Goal: Download file/media

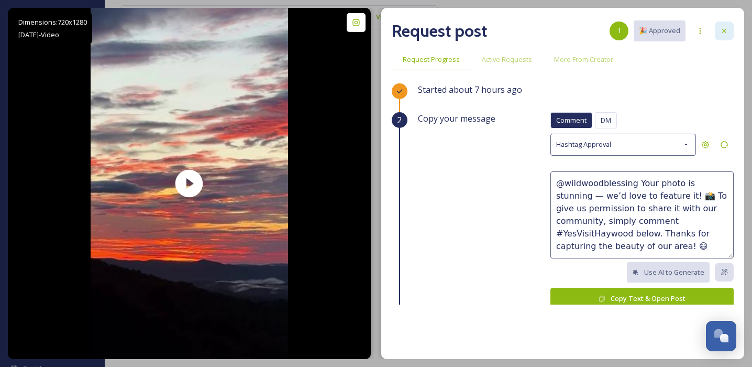
click at [722, 31] on icon at bounding box center [724, 31] width 8 height 8
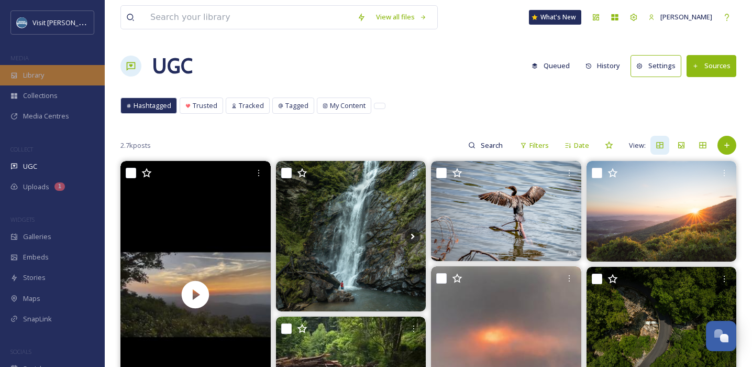
click at [53, 77] on div "Library" at bounding box center [52, 75] width 105 height 20
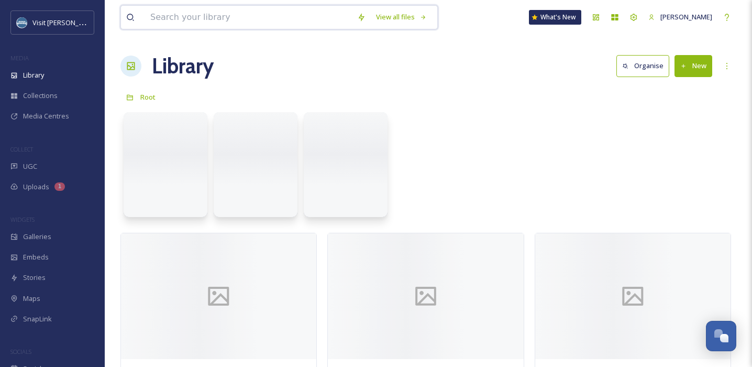
click at [249, 13] on input at bounding box center [248, 17] width 207 height 23
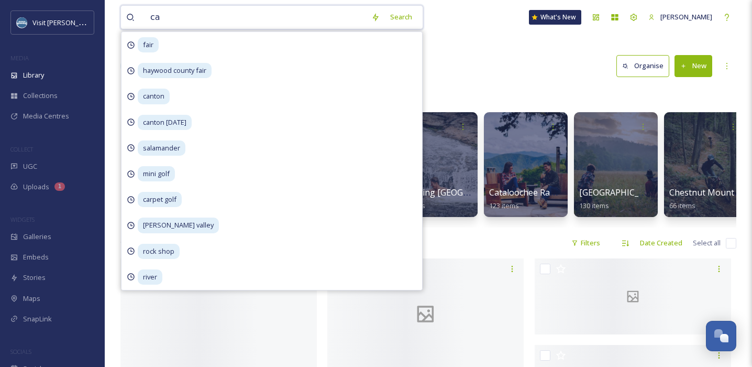
type input "car"
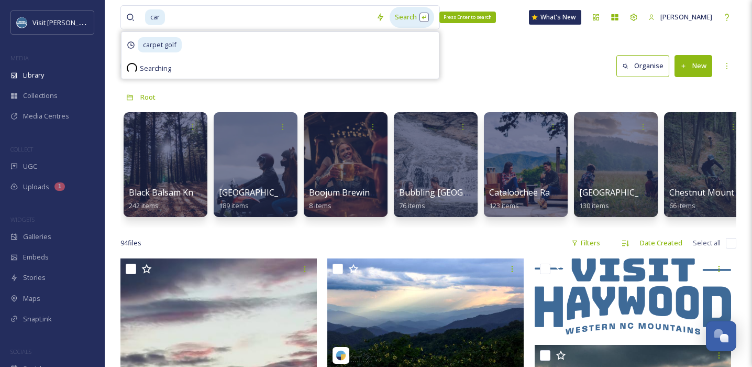
click at [399, 13] on div "Search Press Enter to search" at bounding box center [412, 17] width 45 height 20
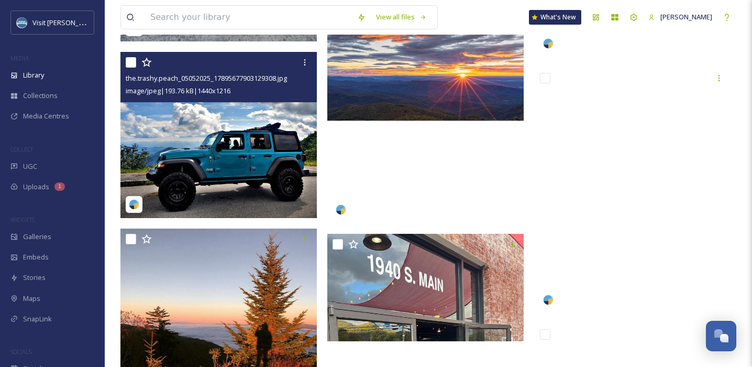
scroll to position [23913, 0]
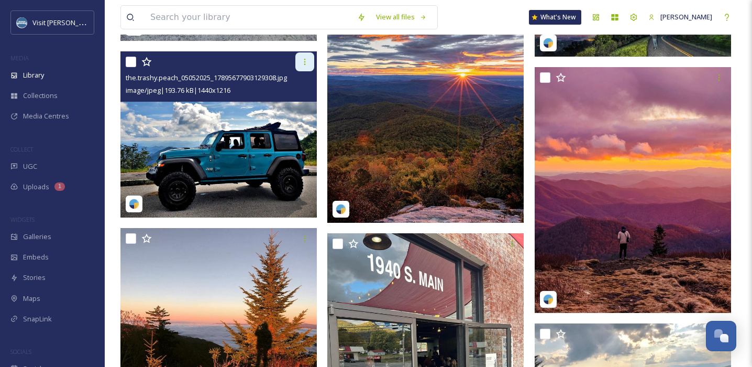
click at [302, 65] on icon at bounding box center [305, 62] width 8 height 8
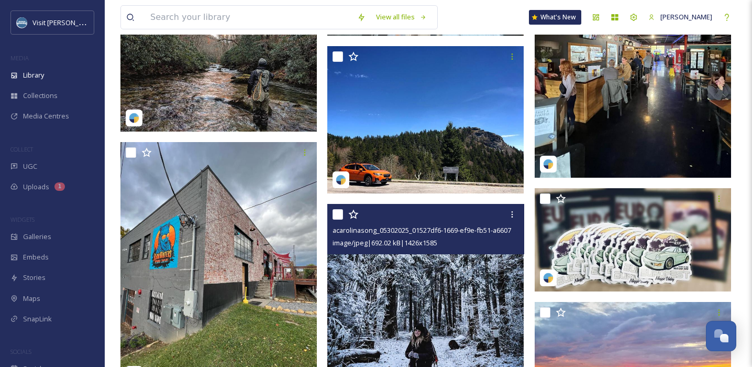
scroll to position [25081, 0]
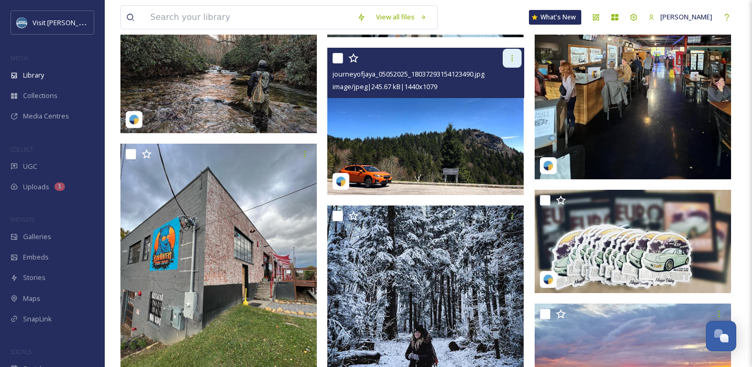
click at [510, 57] on icon at bounding box center [512, 58] width 8 height 8
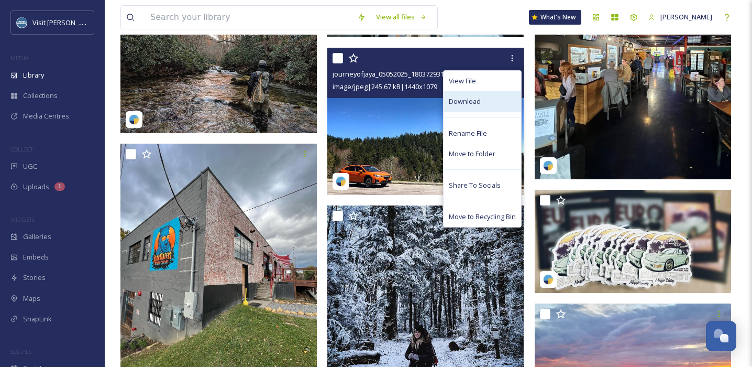
click at [480, 106] on span "Download" at bounding box center [465, 101] width 32 height 10
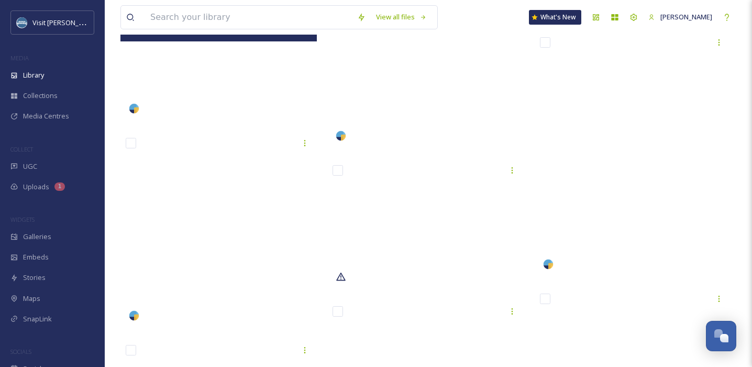
scroll to position [36527, 0]
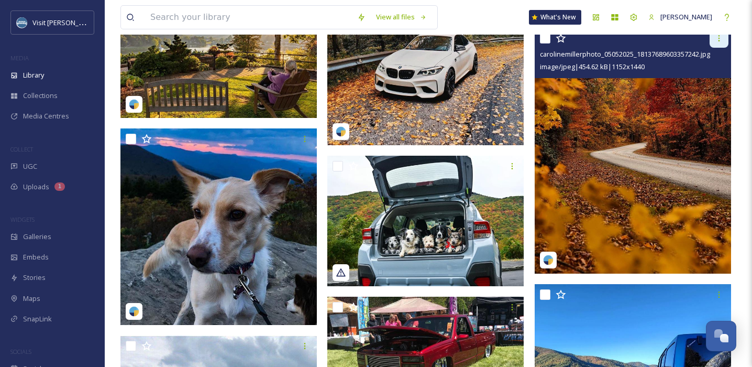
click at [721, 39] on icon at bounding box center [719, 38] width 8 height 8
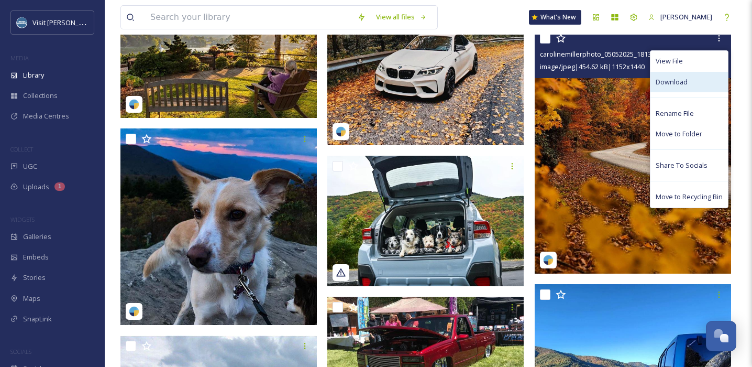
click at [682, 85] on span "Download" at bounding box center [672, 82] width 32 height 10
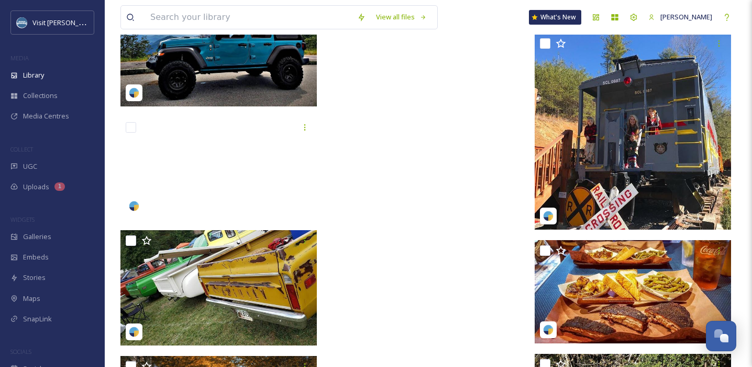
scroll to position [36981, 0]
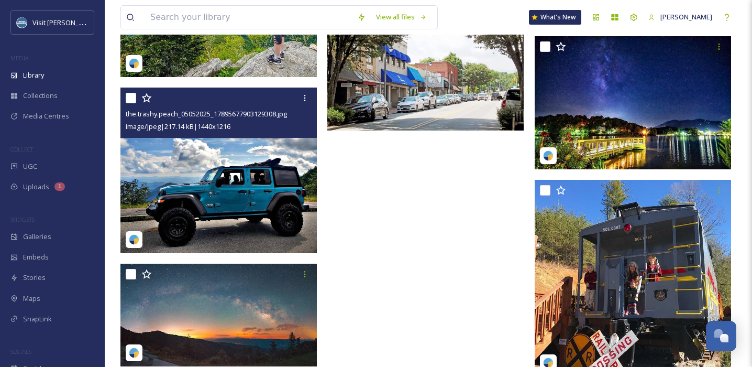
click at [211, 186] on img at bounding box center [218, 170] width 196 height 166
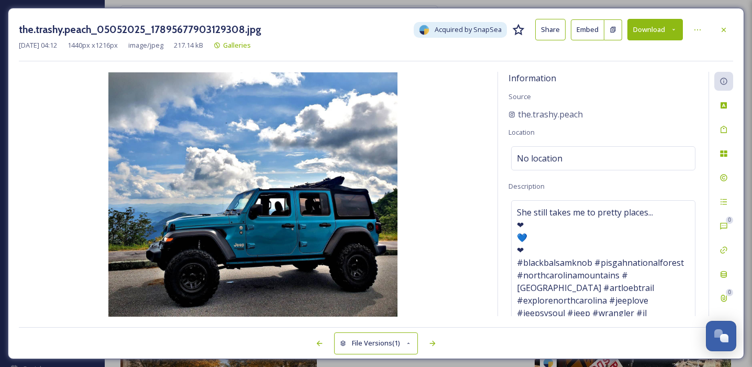
click at [662, 32] on button "Download" at bounding box center [655, 29] width 56 height 21
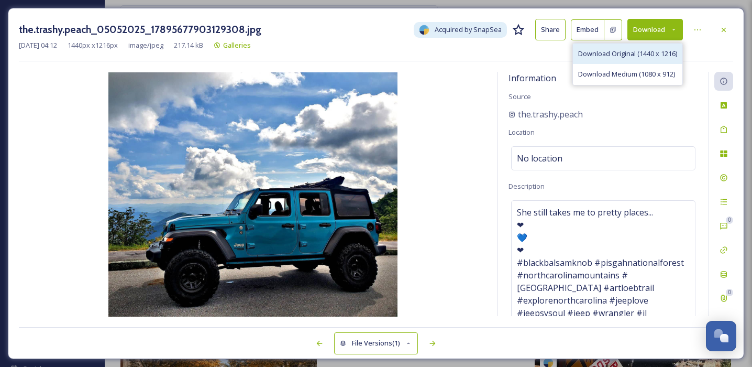
click at [641, 57] on span "Download Original (1440 x 1216)" at bounding box center [627, 54] width 99 height 10
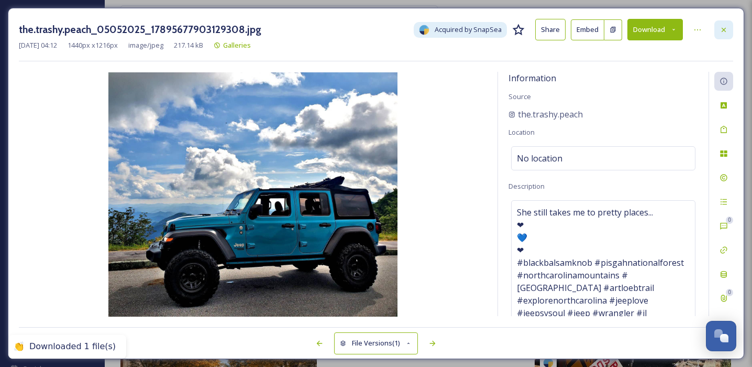
click at [727, 31] on icon at bounding box center [723, 30] width 8 height 8
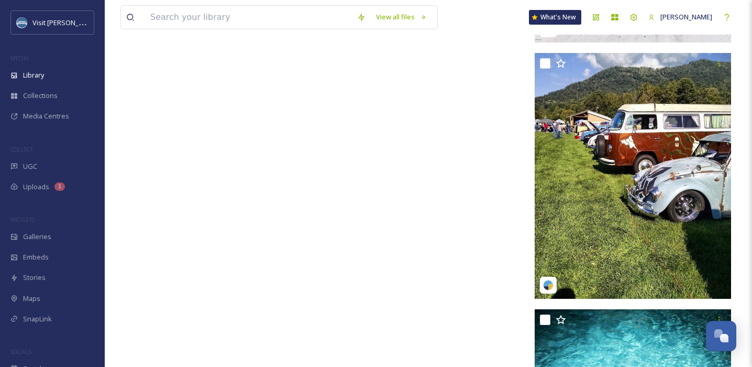
scroll to position [38079, 0]
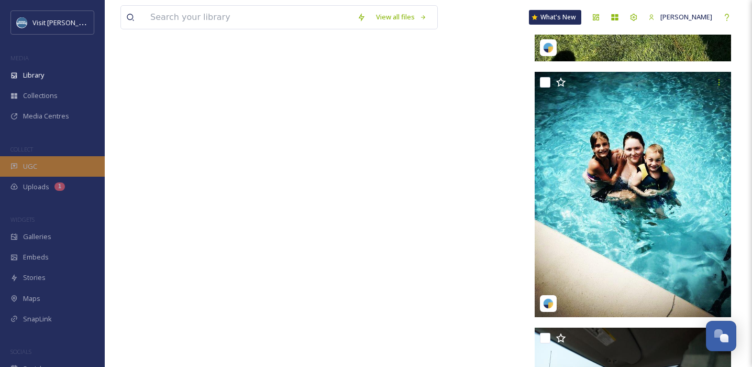
click at [37, 157] on div "UGC" at bounding box center [52, 166] width 105 height 20
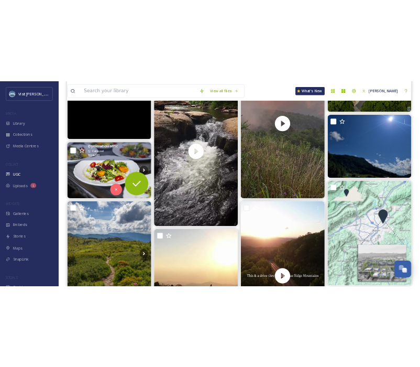
scroll to position [356, 0]
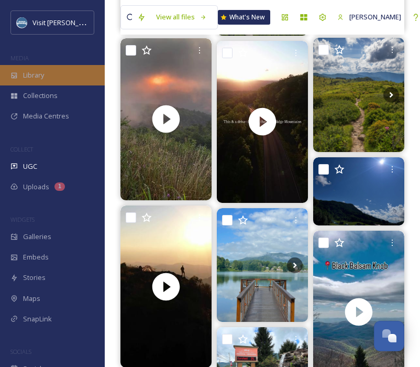
click at [44, 71] on span "Library" at bounding box center [33, 75] width 21 height 10
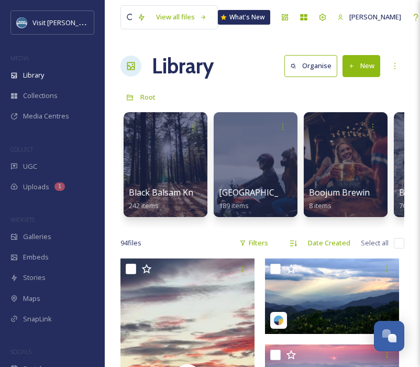
click at [242, 97] on div "Root" at bounding box center [262, 97] width 284 height 20
